Goal: Task Accomplishment & Management: Manage account settings

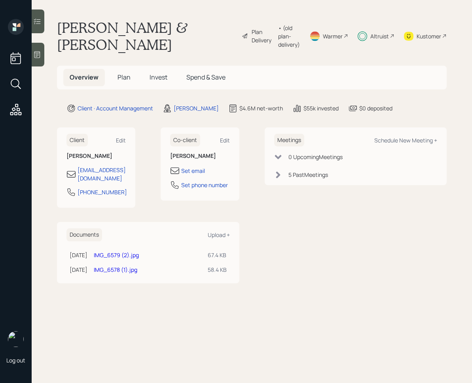
click at [157, 80] on span "Invest" at bounding box center [159, 77] width 18 height 9
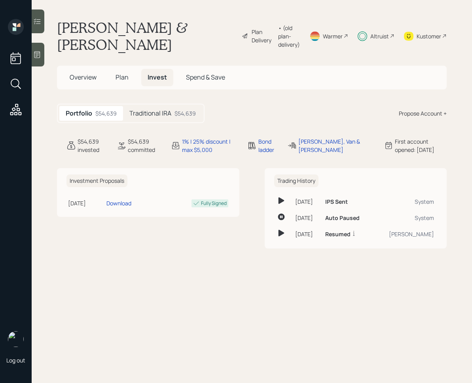
click at [173, 113] on div "Traditional IRA $54,639" at bounding box center [162, 113] width 79 height 15
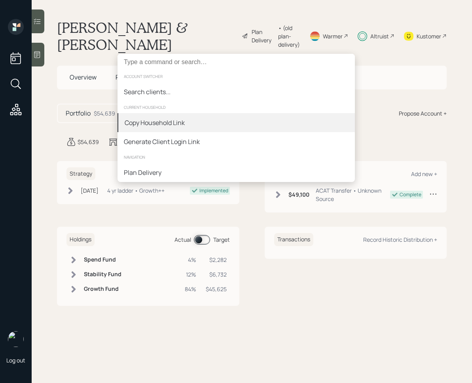
click at [180, 125] on div "Copy Household Link" at bounding box center [155, 122] width 60 height 9
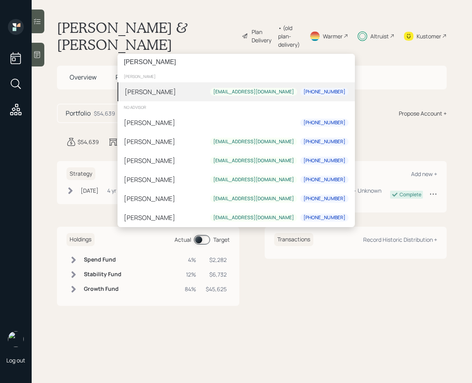
type input "[PERSON_NAME]"
click at [170, 97] on div "[PERSON_NAME] [EMAIL_ADDRESS][DOMAIN_NAME] [PHONE_NUMBER]" at bounding box center [235, 91] width 237 height 19
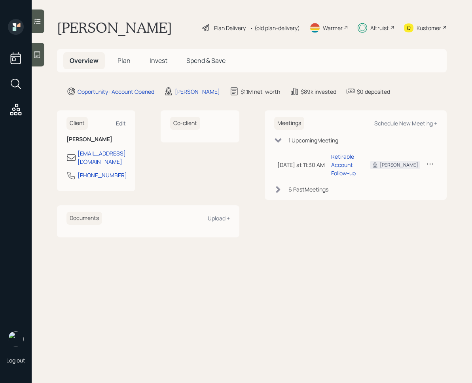
click at [156, 68] on h5 "Invest" at bounding box center [158, 60] width 30 height 17
